Goal: Task Accomplishment & Management: Manage account settings

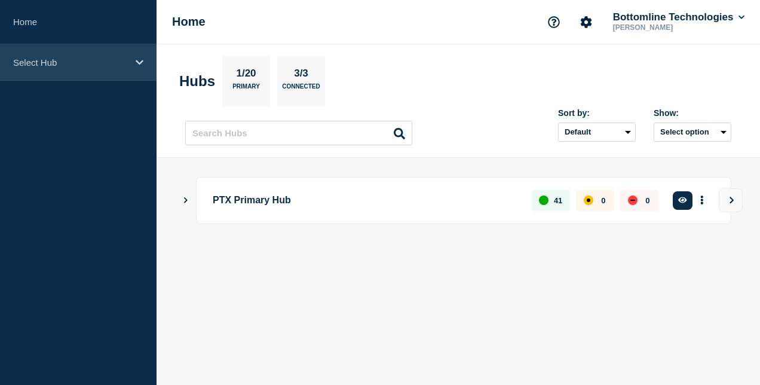
click at [125, 63] on p "Select Hub" at bounding box center [70, 62] width 115 height 10
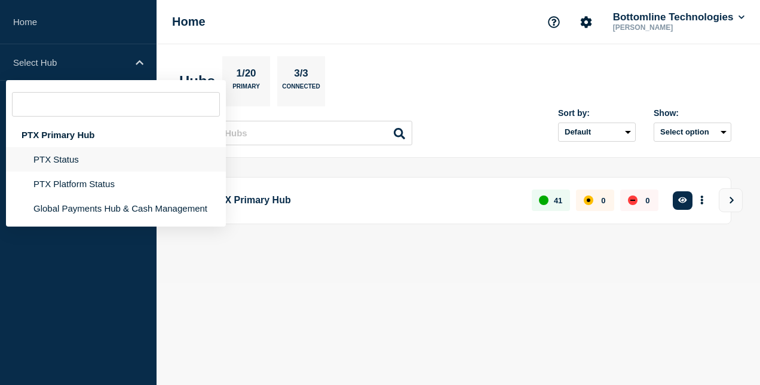
click at [92, 165] on li "PTX Status" at bounding box center [116, 159] width 220 height 24
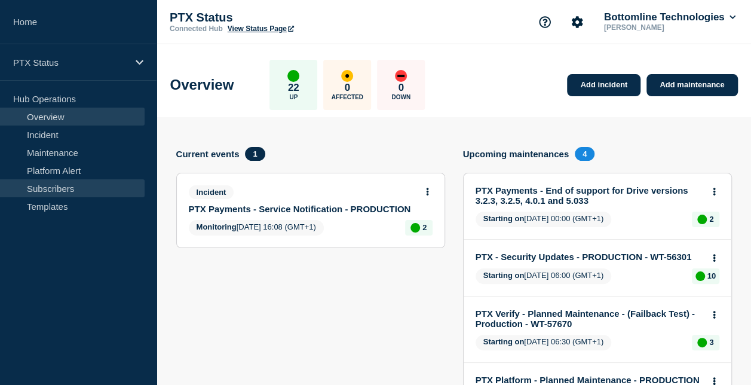
click at [71, 181] on link "Subscribers" at bounding box center [72, 188] width 145 height 18
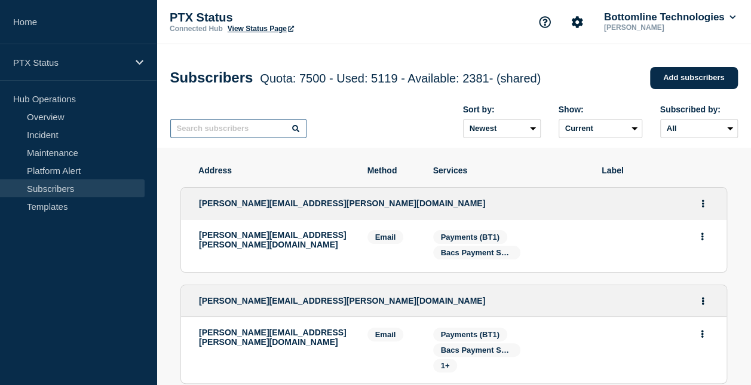
click at [256, 138] on input "text" at bounding box center [238, 128] width 136 height 19
paste input "[PERSON_NAME][EMAIL_ADDRESS][PERSON_NAME][DOMAIN_NAME]"
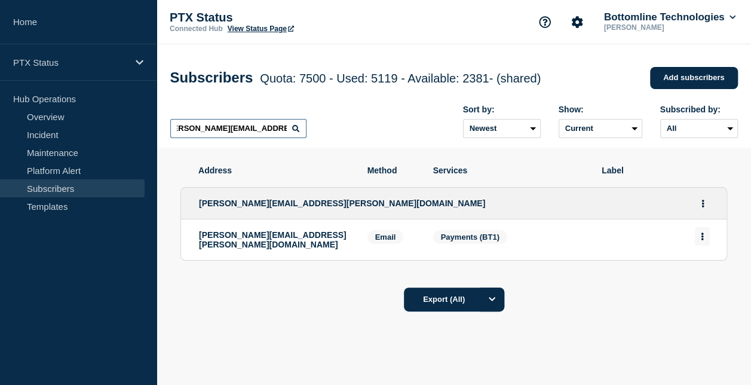
type input "[PERSON_NAME][EMAIL_ADDRESS][PERSON_NAME][DOMAIN_NAME]"
click at [705, 234] on button "Actions" at bounding box center [702, 236] width 15 height 19
click at [700, 210] on button "Actions" at bounding box center [702, 203] width 15 height 19
click at [693, 241] on link "Edit" at bounding box center [698, 237] width 13 height 9
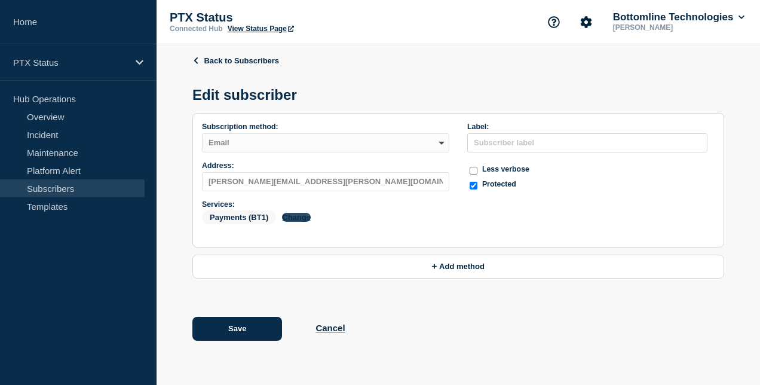
click at [305, 217] on button "Change" at bounding box center [296, 217] width 29 height 9
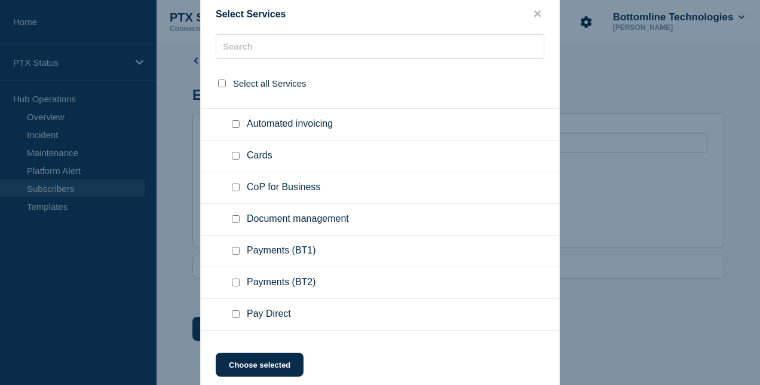
scroll to position [548, 0]
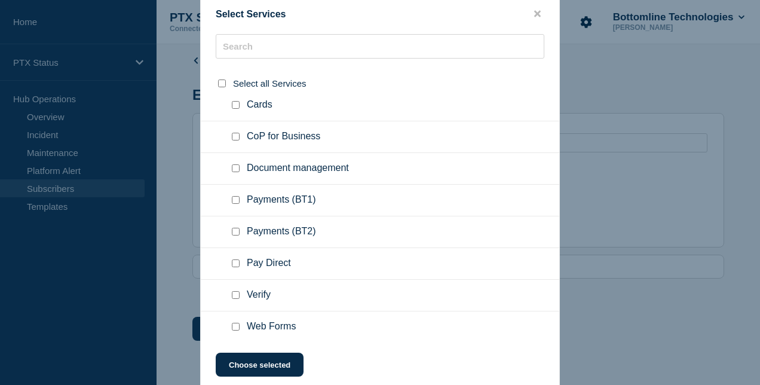
click at [532, 14] on button "close button" at bounding box center [538, 13] width 14 height 11
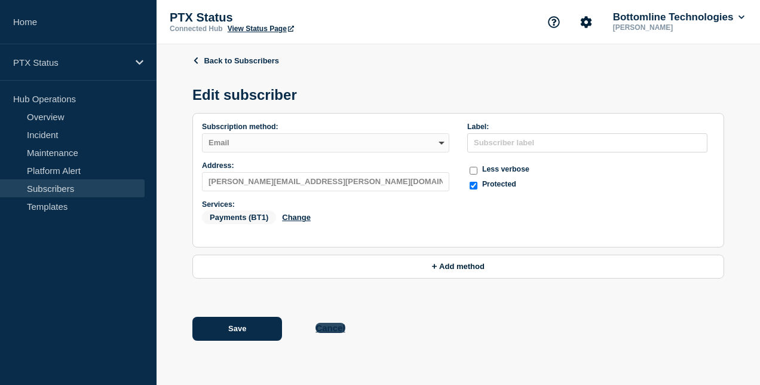
click at [324, 330] on button "Cancel" at bounding box center [329, 328] width 29 height 10
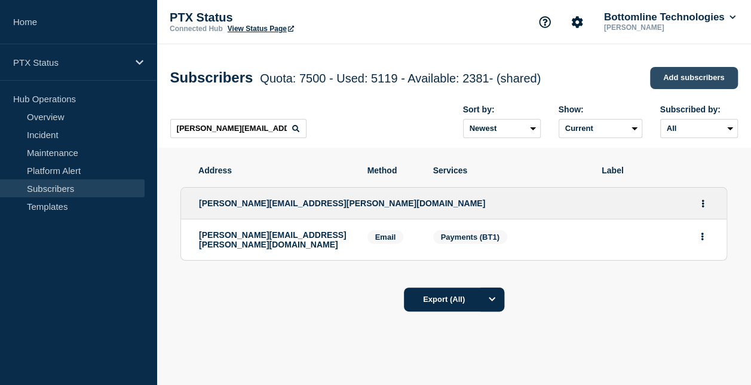
click at [652, 75] on link "Add subscribers" at bounding box center [694, 78] width 88 height 22
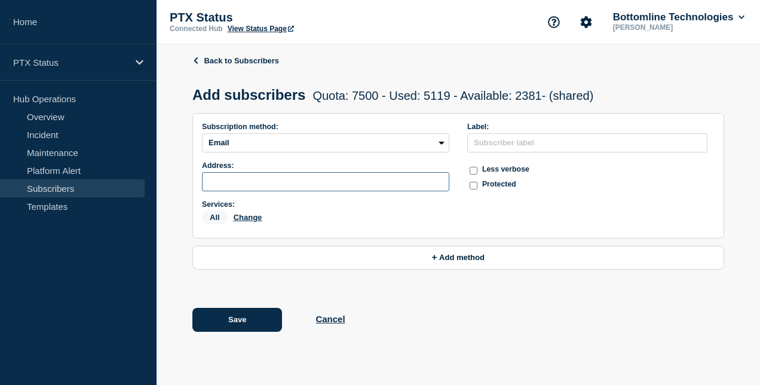
paste input "[EMAIL_ADDRESS][DOMAIN_NAME]"
click at [300, 188] on input "[EMAIL_ADDRESS][DOMAIN_NAME]" at bounding box center [325, 181] width 247 height 19
type input "[EMAIL_ADDRESS][DOMAIN_NAME]"
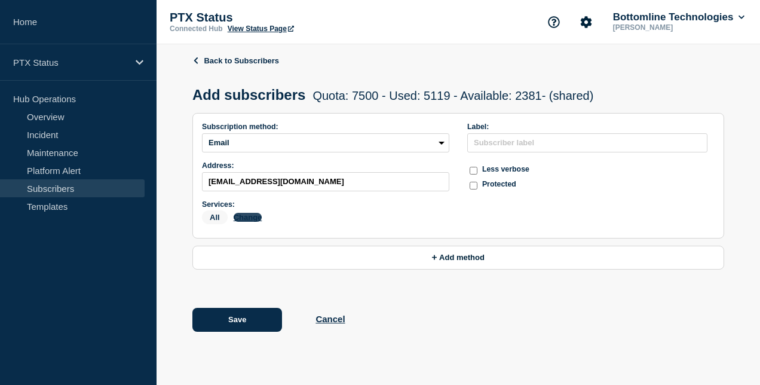
click at [235, 220] on button "Change" at bounding box center [248, 217] width 29 height 9
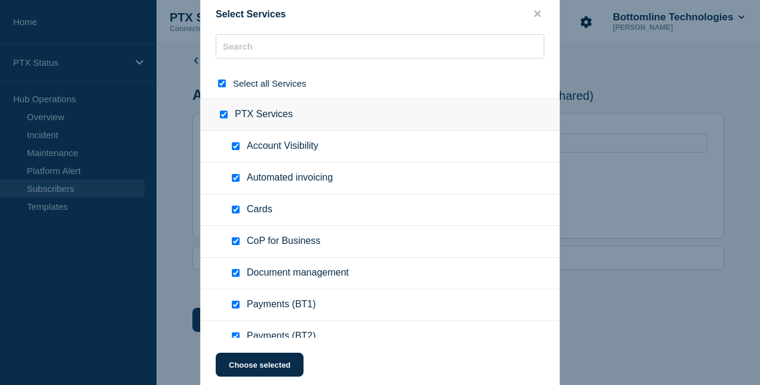
click at [255, 88] on span "Select all Services" at bounding box center [269, 83] width 73 height 10
click at [231, 81] on div at bounding box center [224, 83] width 17 height 11
click at [227, 80] on div at bounding box center [224, 83] width 17 height 11
click at [221, 86] on input "select all checkbox" at bounding box center [222, 83] width 8 height 8
checkbox input "false"
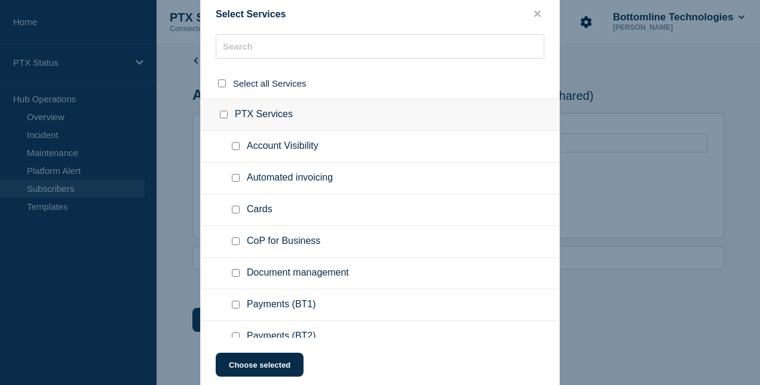
checkbox input "false"
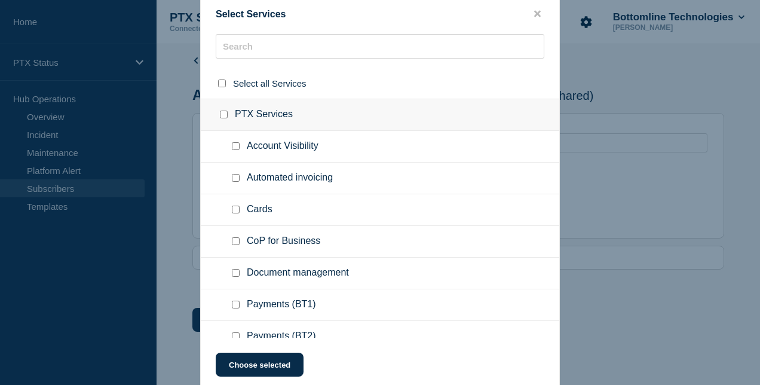
checkbox input "false"
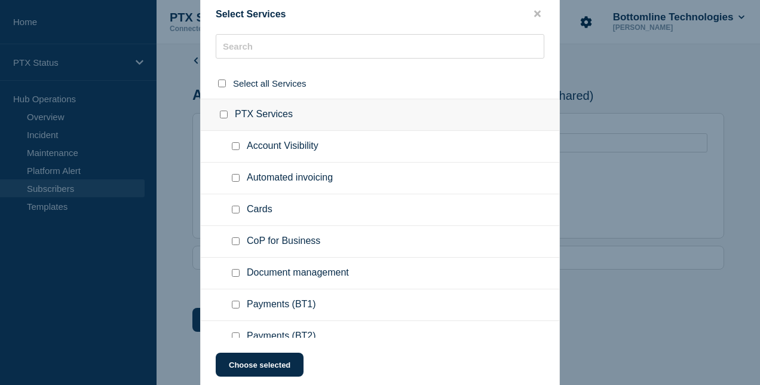
checkbox input "false"
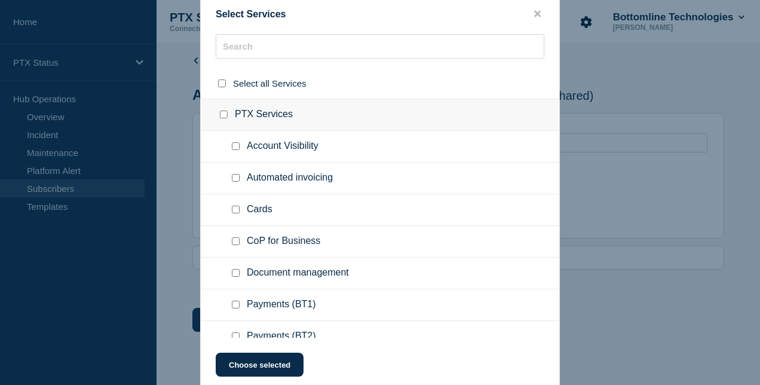
checkbox input "false"
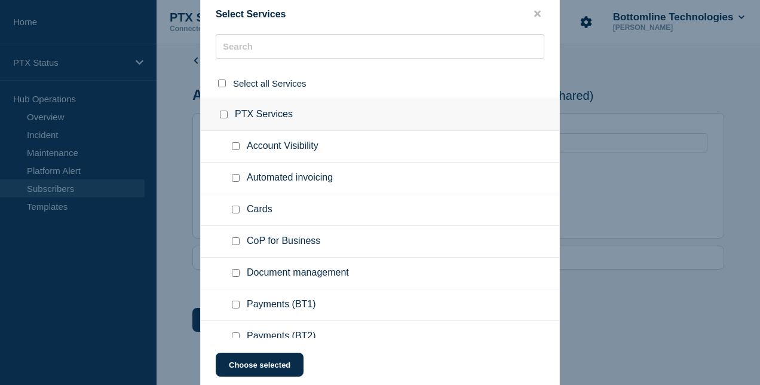
checkbox input "false"
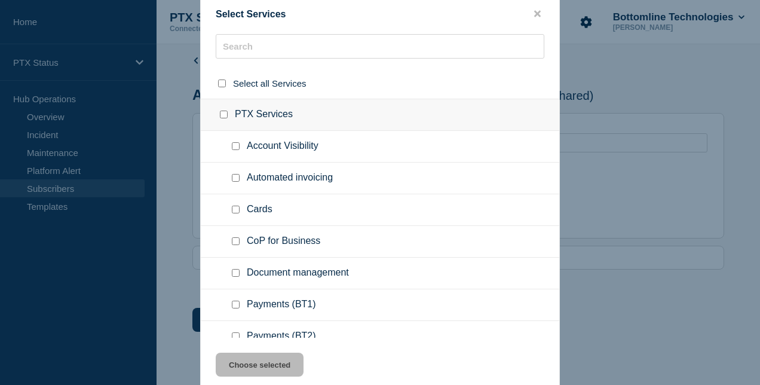
click at [236, 304] on input "Payments (BT1) checkbox" at bounding box center [236, 305] width 8 height 8
checkbox input "true"
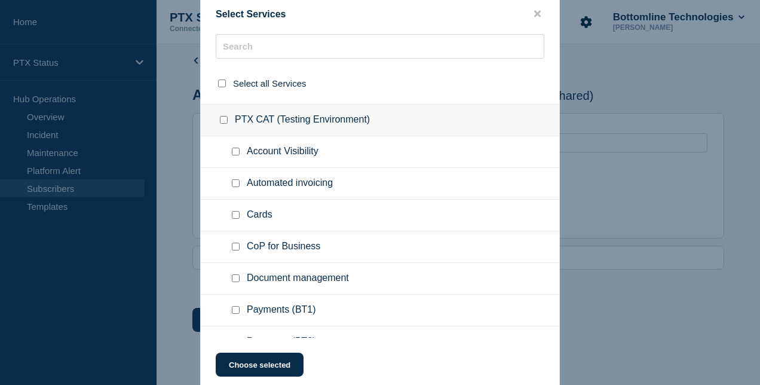
scroll to position [548, 0]
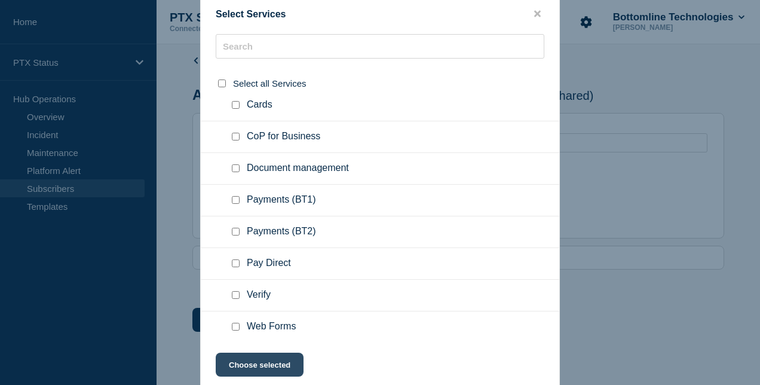
click at [265, 364] on button "Choose selected" at bounding box center [260, 365] width 88 height 24
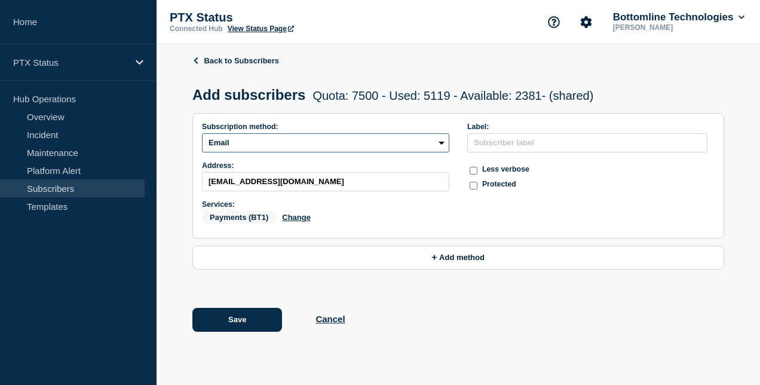
click at [434, 151] on select "Email SMS Webhook Slack Teams" at bounding box center [325, 142] width 247 height 19
click at [391, 221] on div "Payments (BT1) Change" at bounding box center [325, 219] width 247 height 19
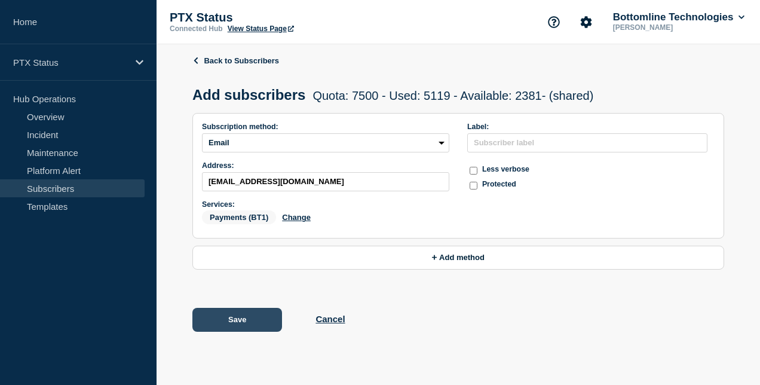
click at [243, 332] on button "Save" at bounding box center [237, 320] width 90 height 24
